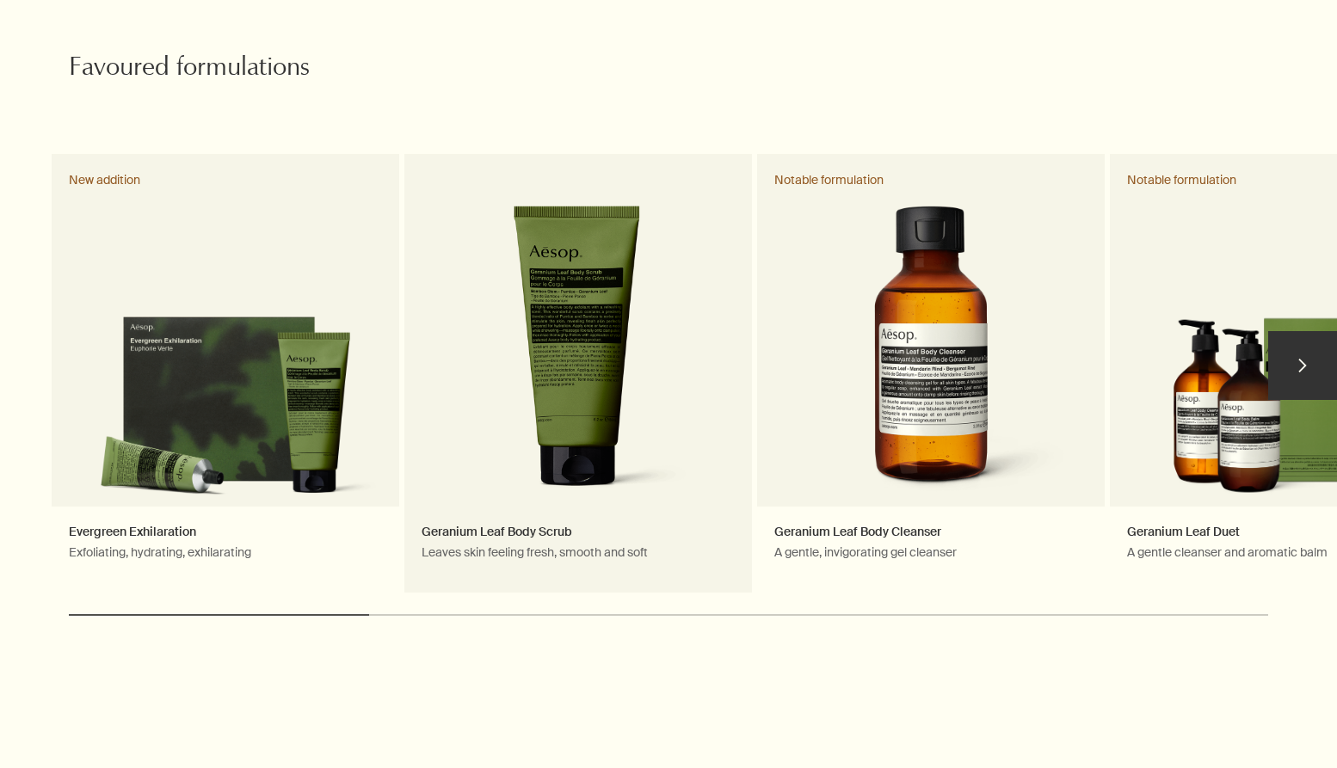
scroll to position [793, 0]
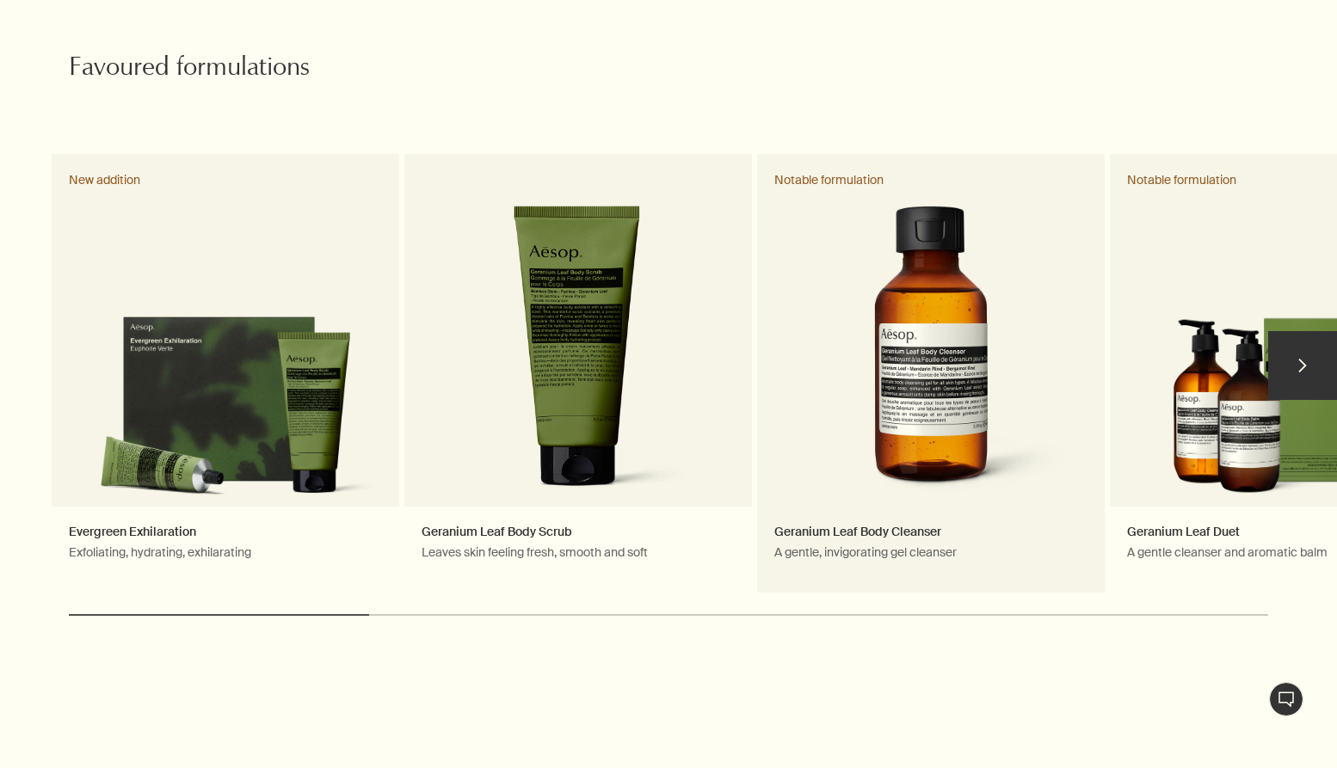
click at [898, 288] on link "Geranium Leaf Body Cleanser A gentle, invigorating gel cleanser Notable formula…" at bounding box center [931, 373] width 348 height 439
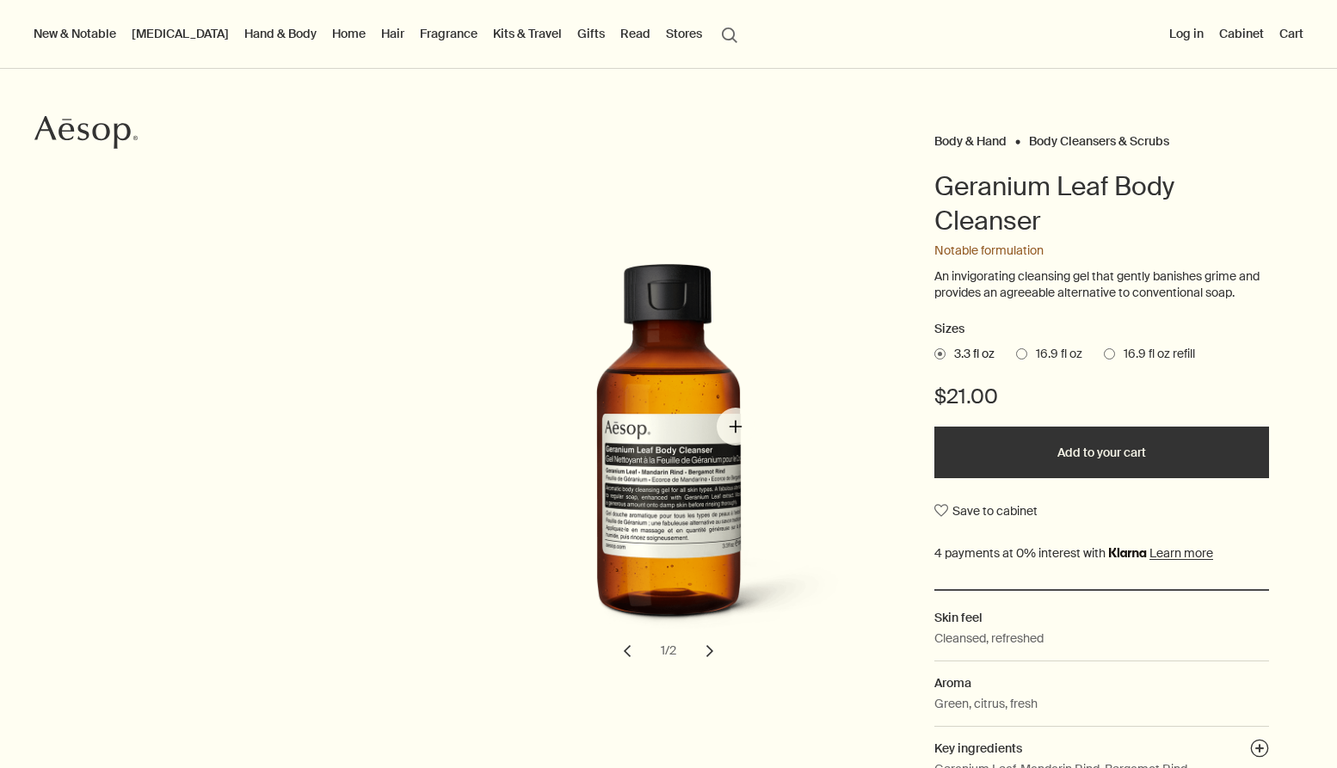
scroll to position [81, 0]
click at [1018, 348] on span at bounding box center [1021, 353] width 11 height 11
click at [1016, 348] on input "16.9 fl oz" at bounding box center [1016, 350] width 0 height 11
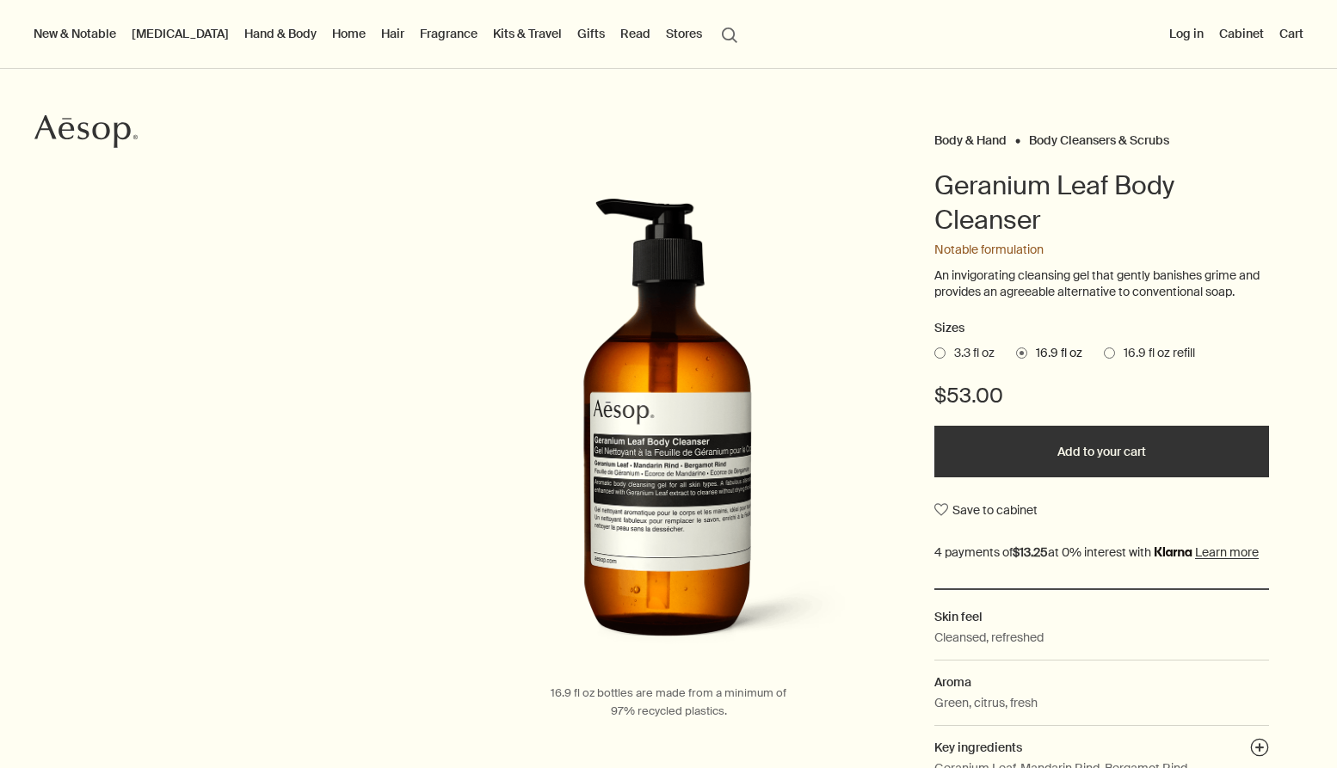
click at [941, 353] on span at bounding box center [940, 353] width 11 height 11
click at [935, 353] on input "3.3 fl oz" at bounding box center [935, 350] width 0 height 11
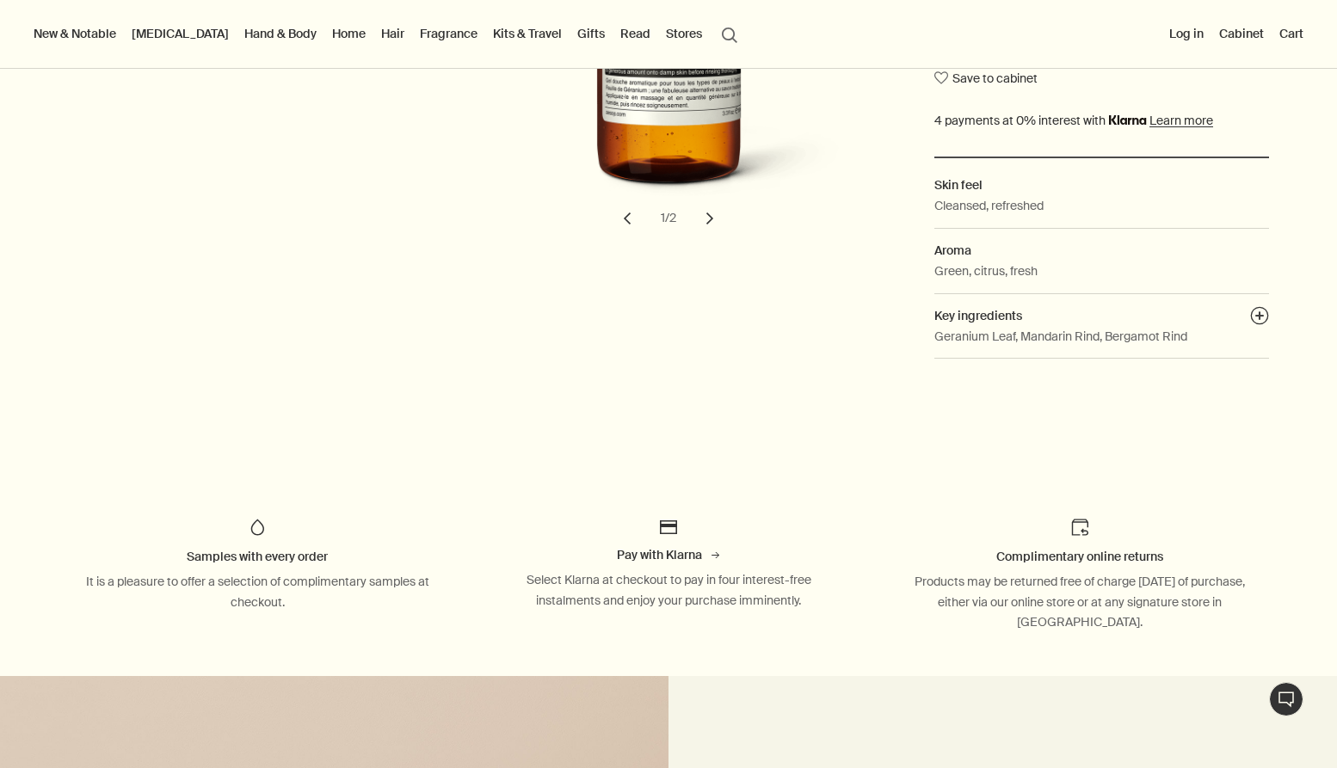
scroll to position [644, 0]
